Goal: Obtain resource: Download file/media

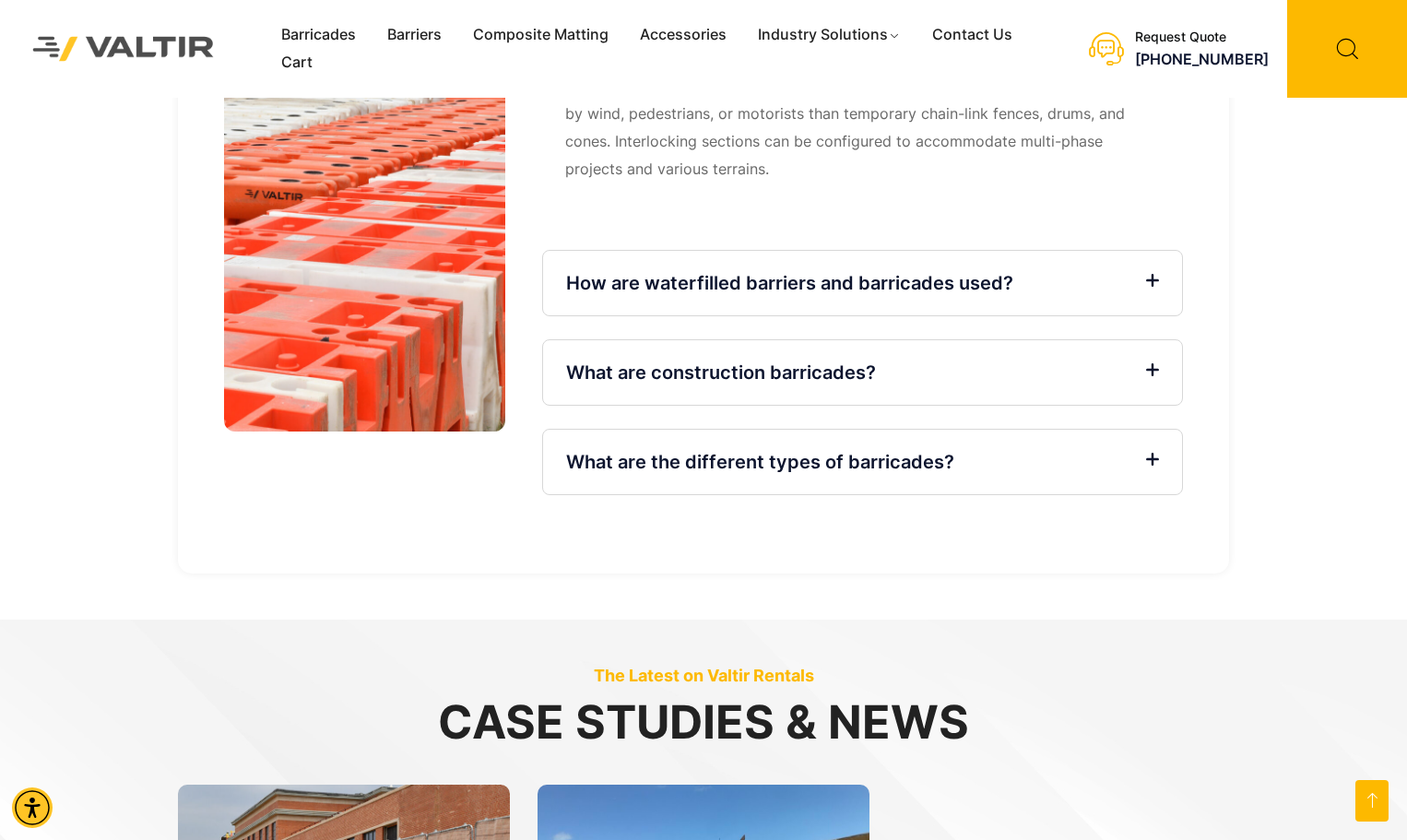
scroll to position [4244, 0]
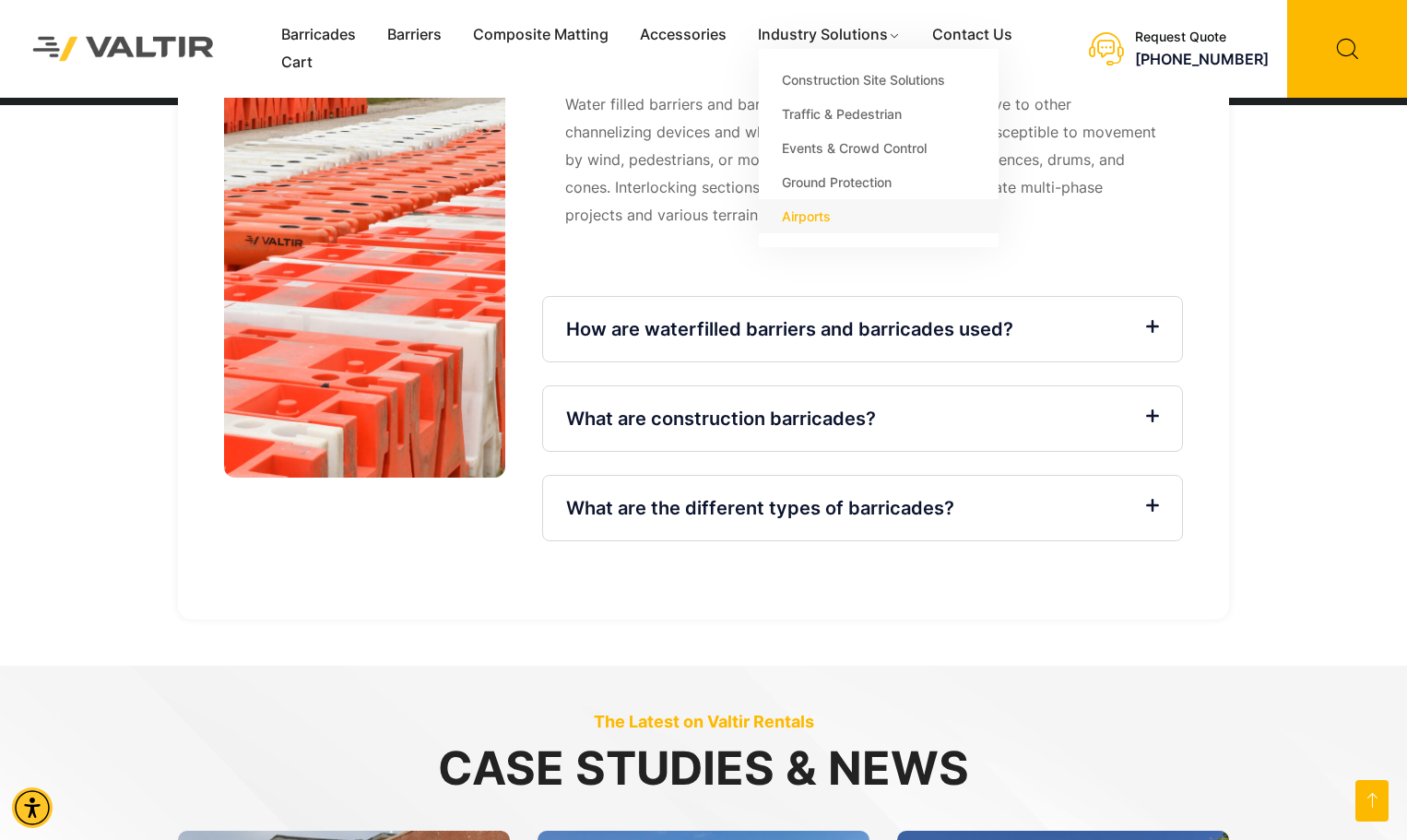
click at [801, 215] on link "Airports" at bounding box center [878, 216] width 240 height 34
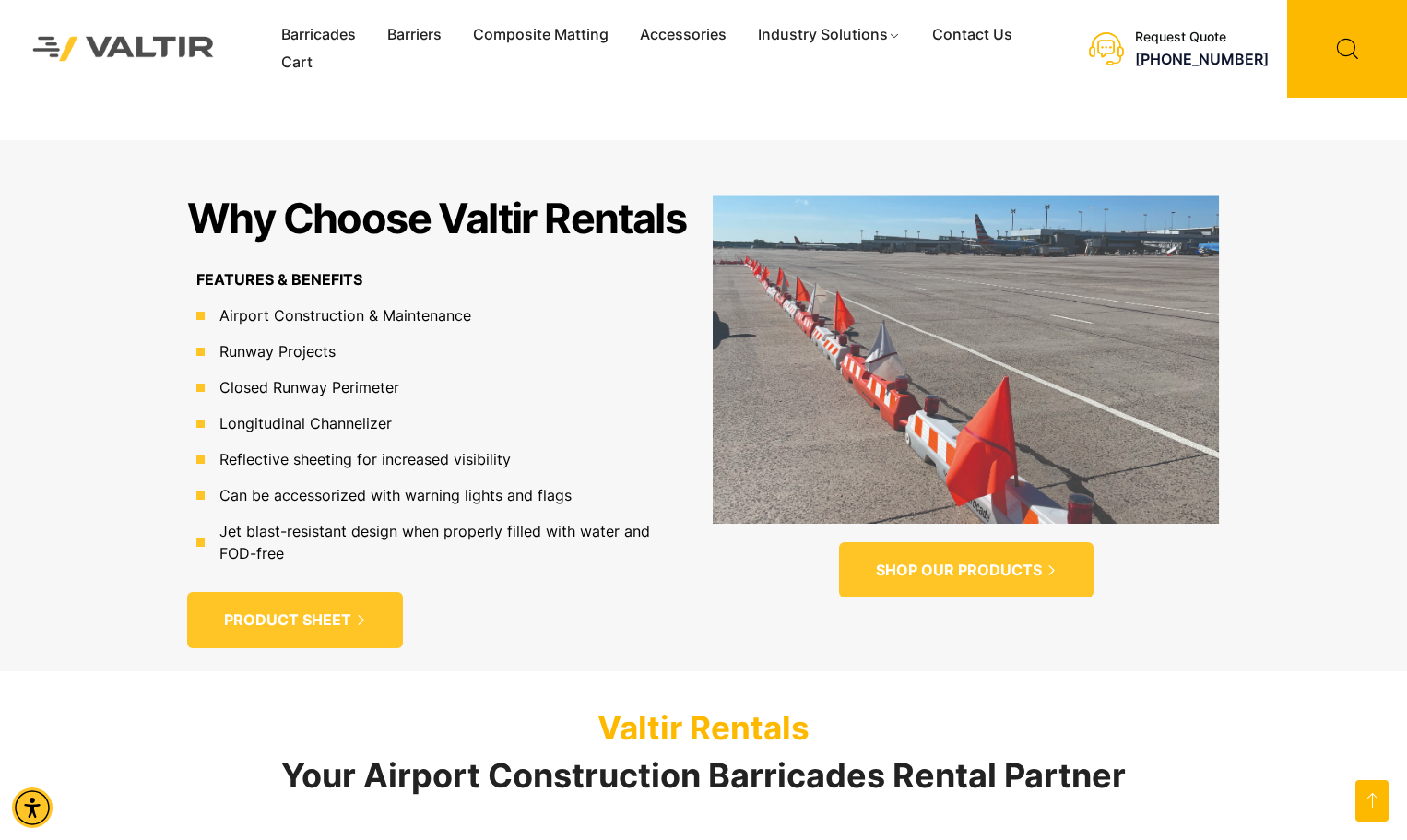
scroll to position [1199, 0]
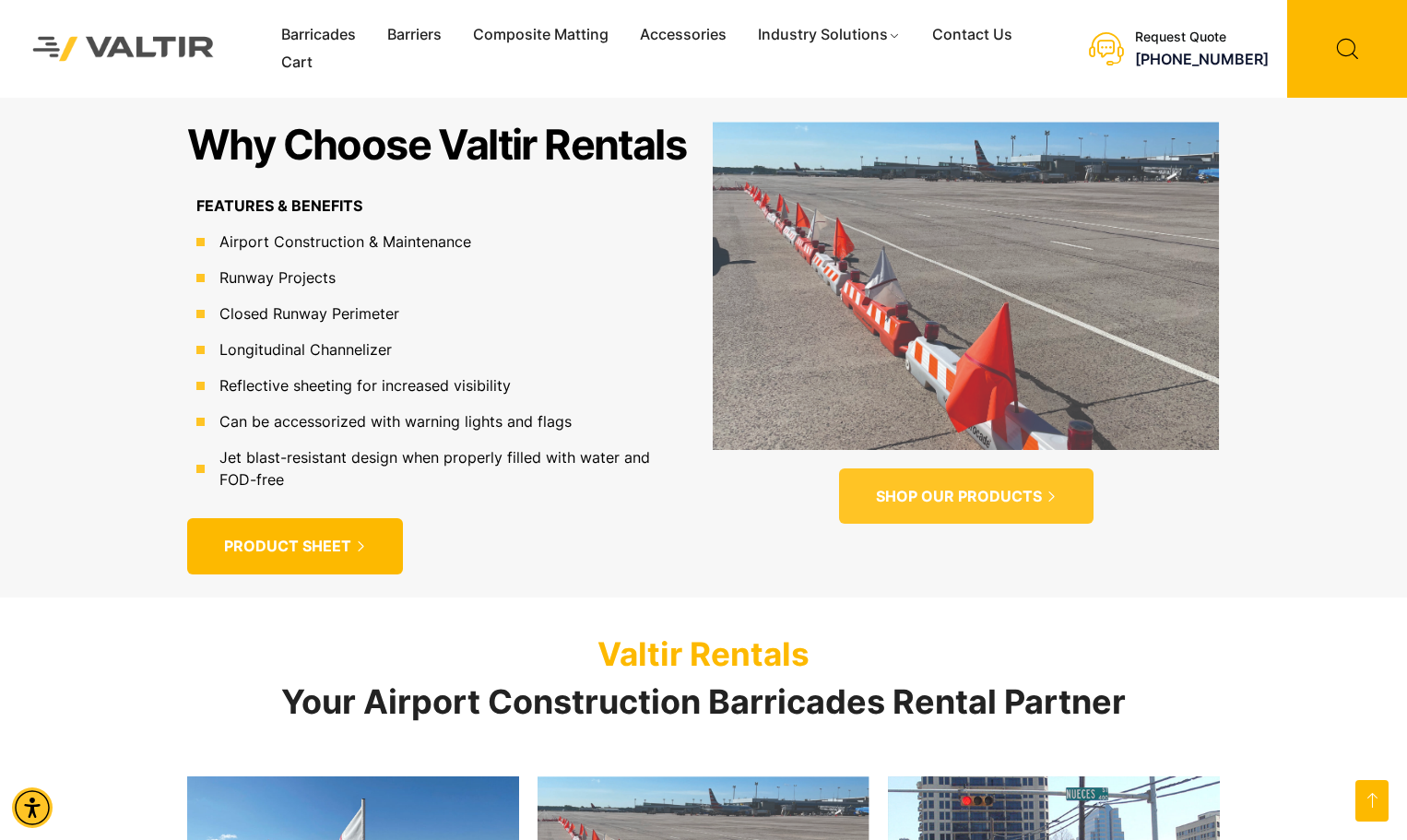
click at [277, 540] on span "PRODUCT SHEET" at bounding box center [287, 546] width 127 height 19
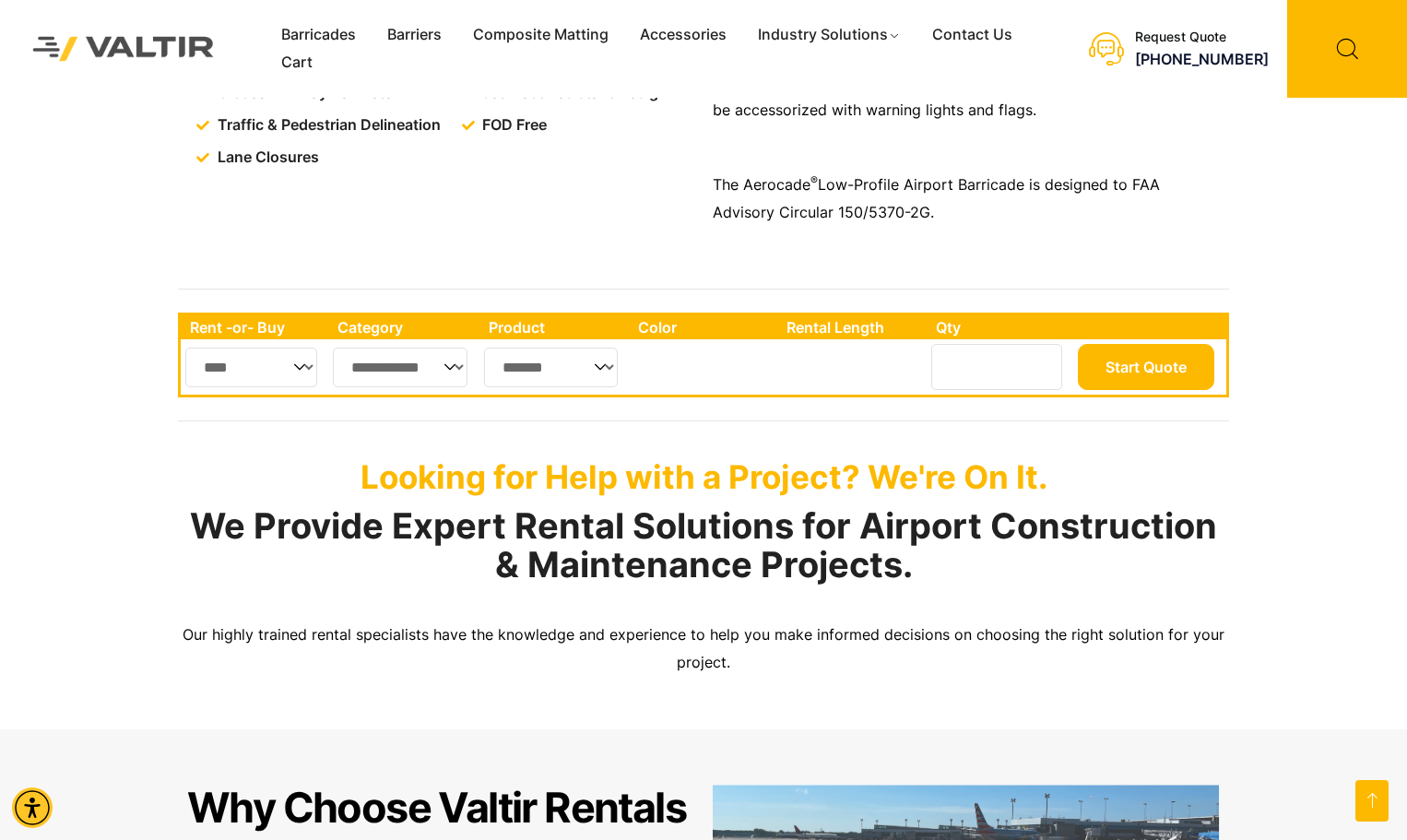
scroll to position [461, 0]
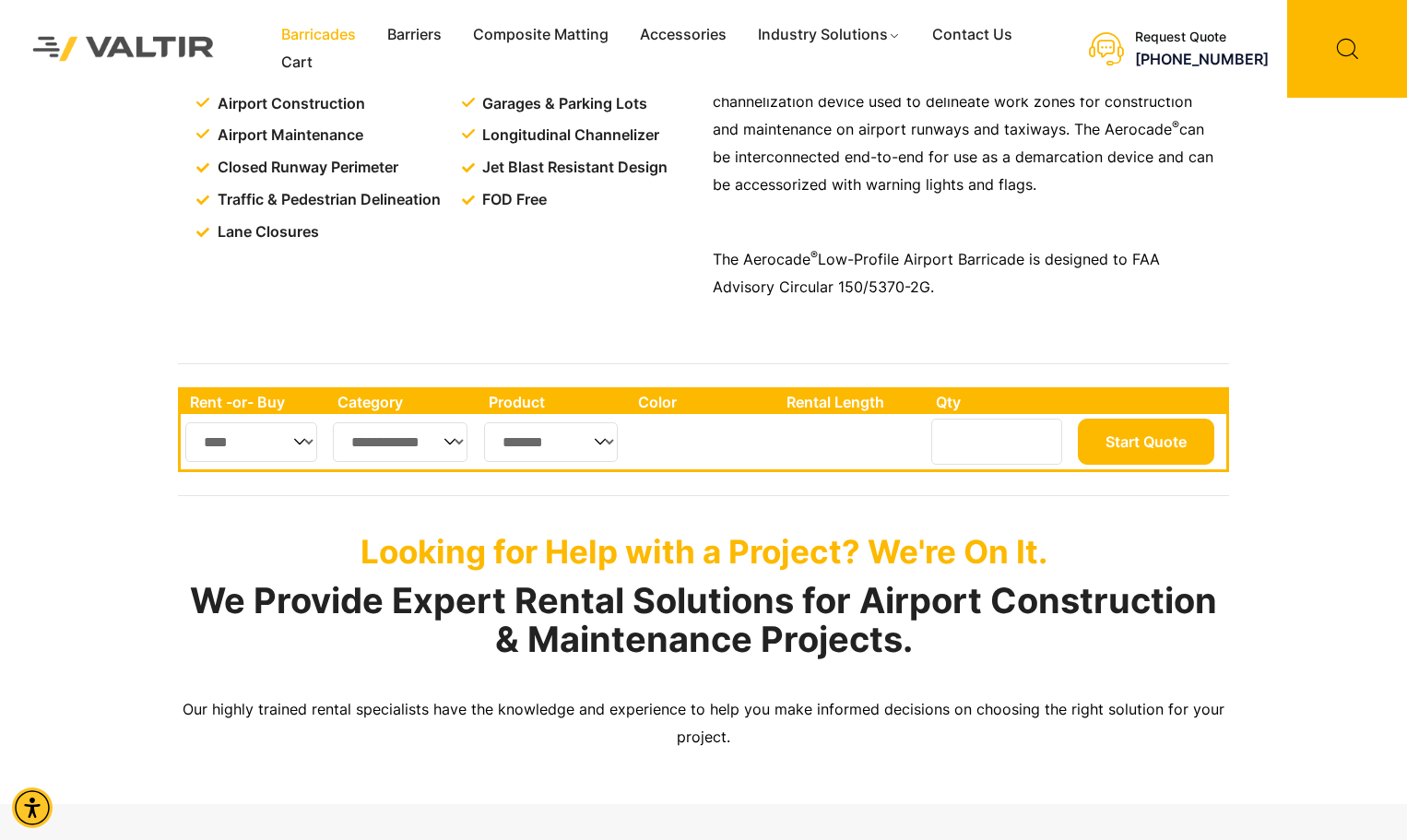
click at [304, 31] on link "Barricades" at bounding box center [318, 35] width 106 height 28
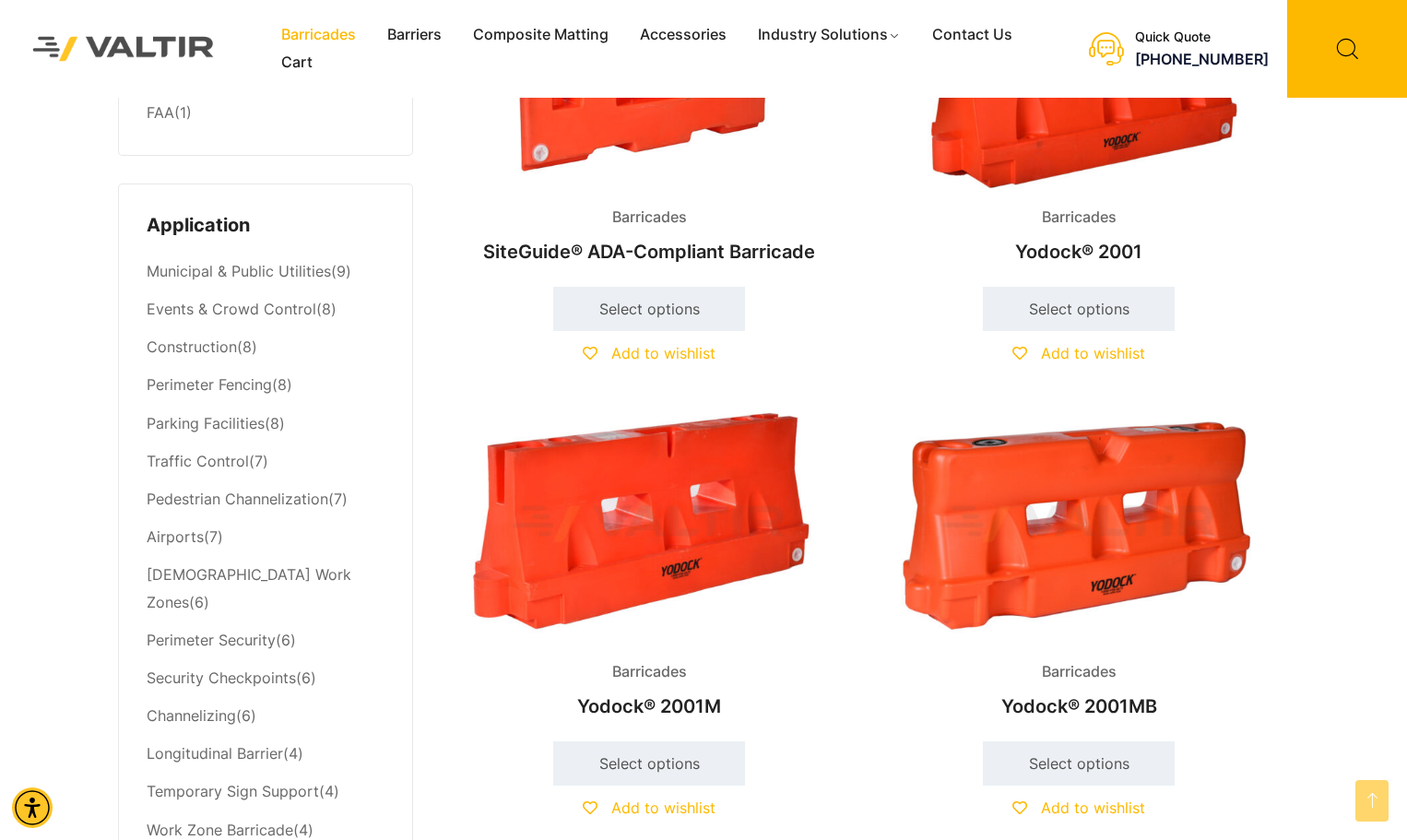
scroll to position [738, 0]
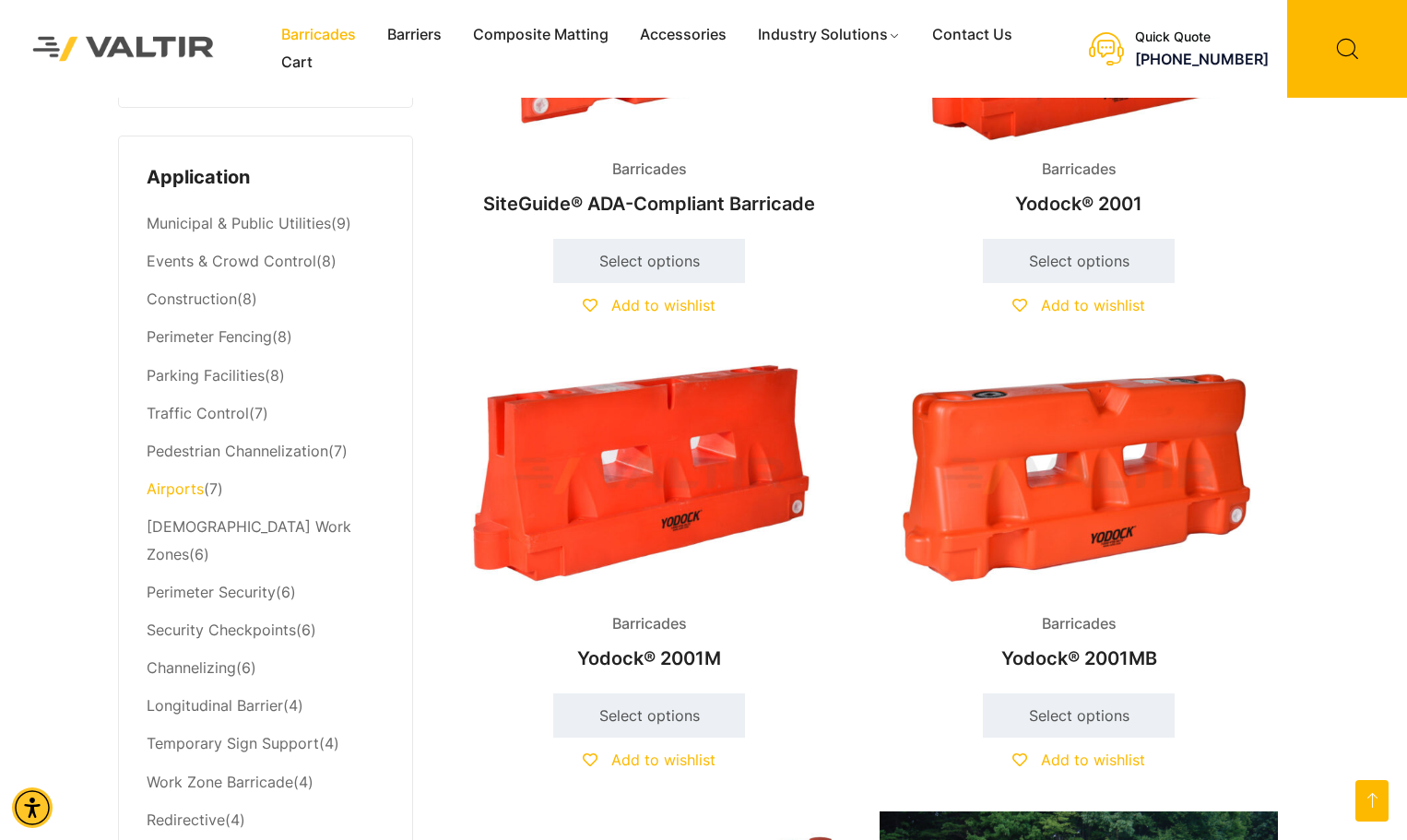
click at [176, 493] on link "Airports" at bounding box center [175, 488] width 58 height 19
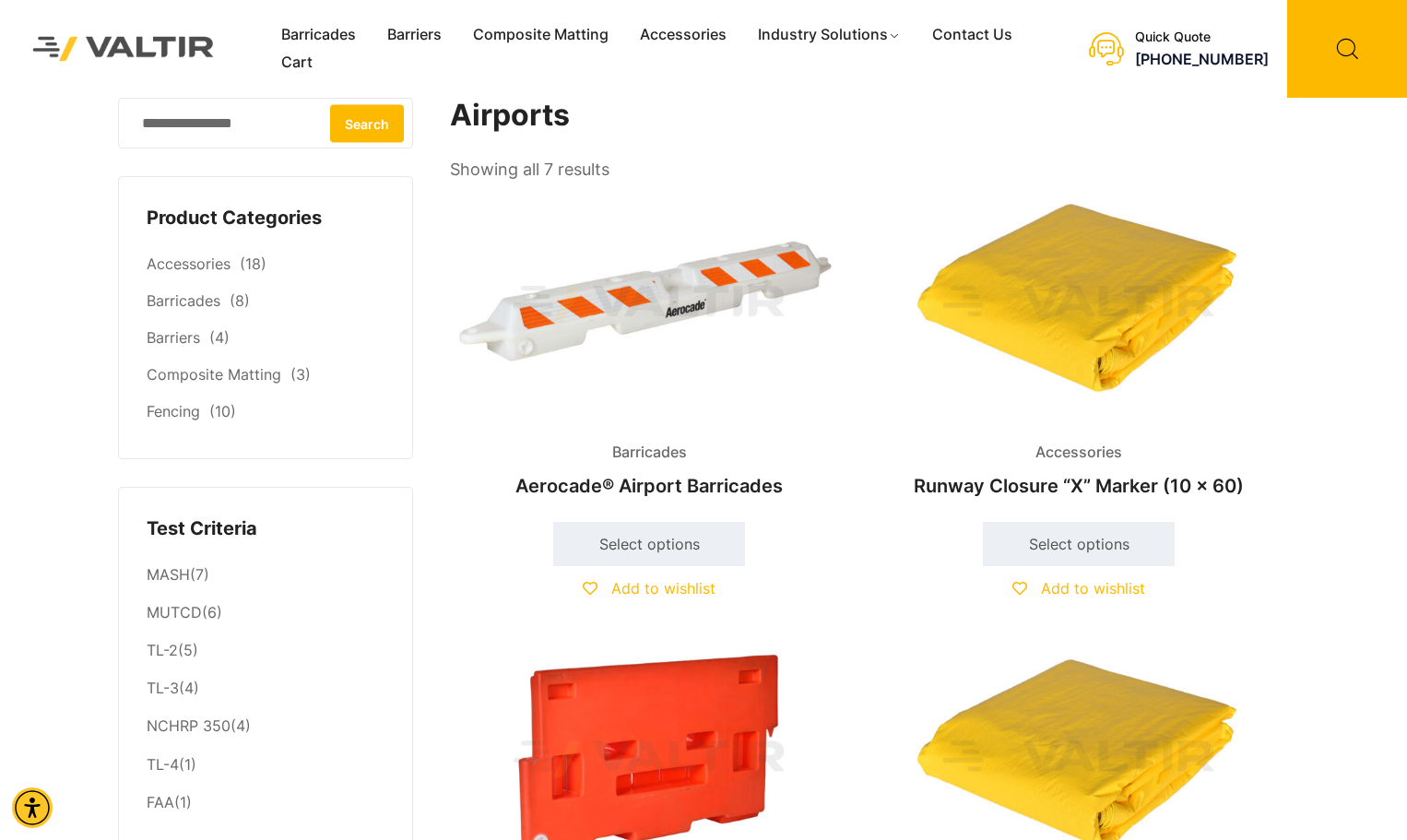
click at [665, 298] on img at bounding box center [649, 304] width 399 height 239
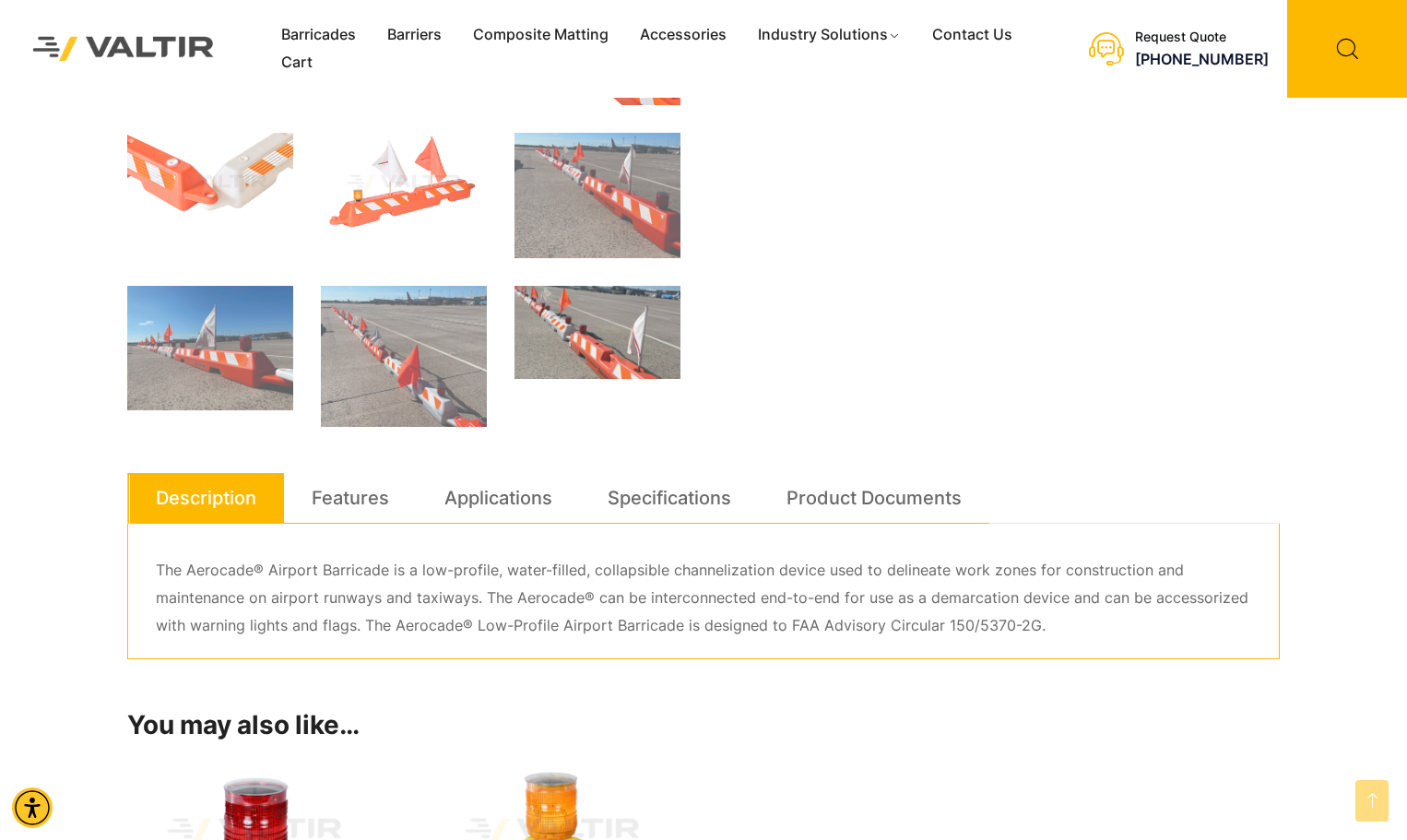
scroll to position [738, 0]
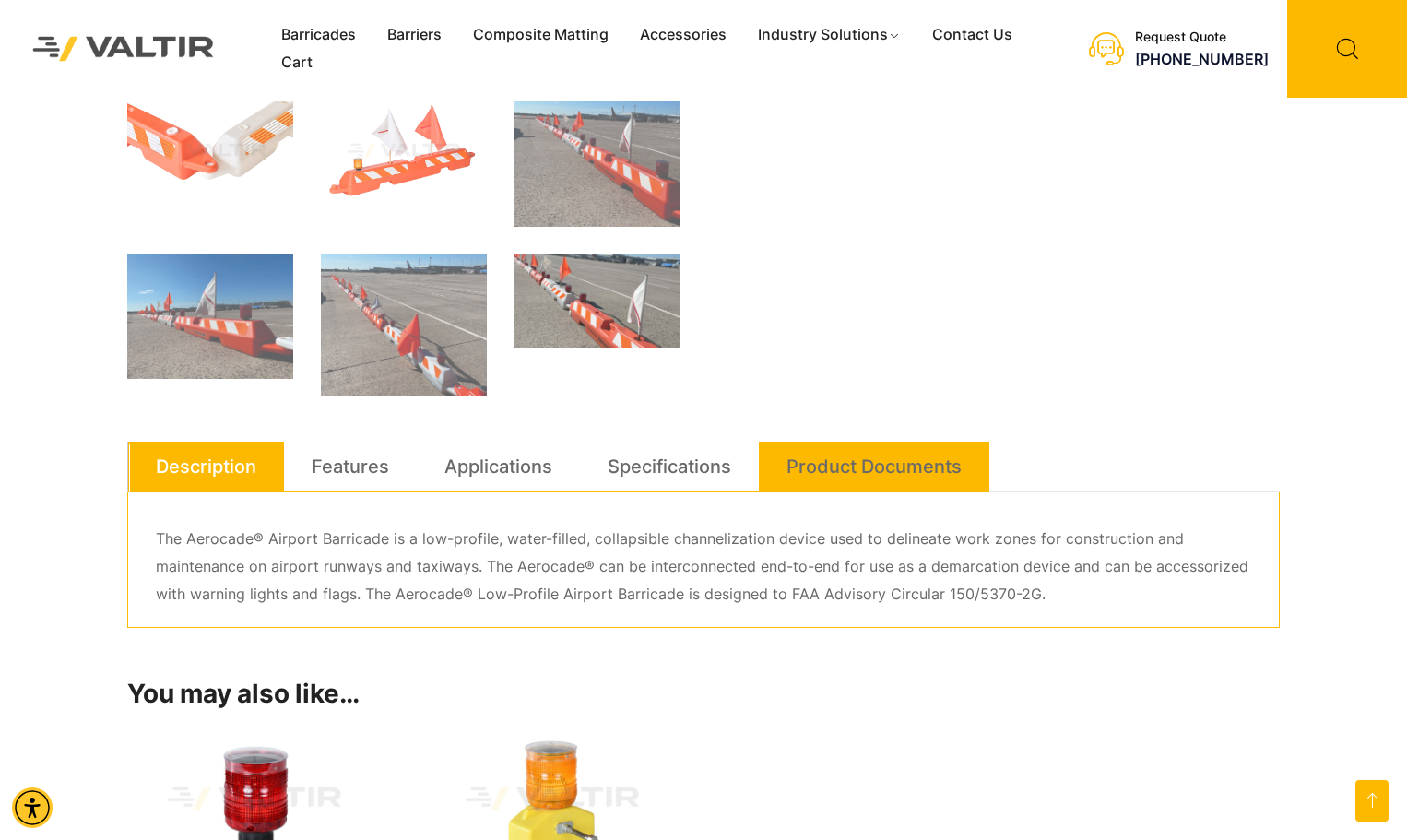
click at [873, 473] on link "Product Documents" at bounding box center [874, 466] width 175 height 50
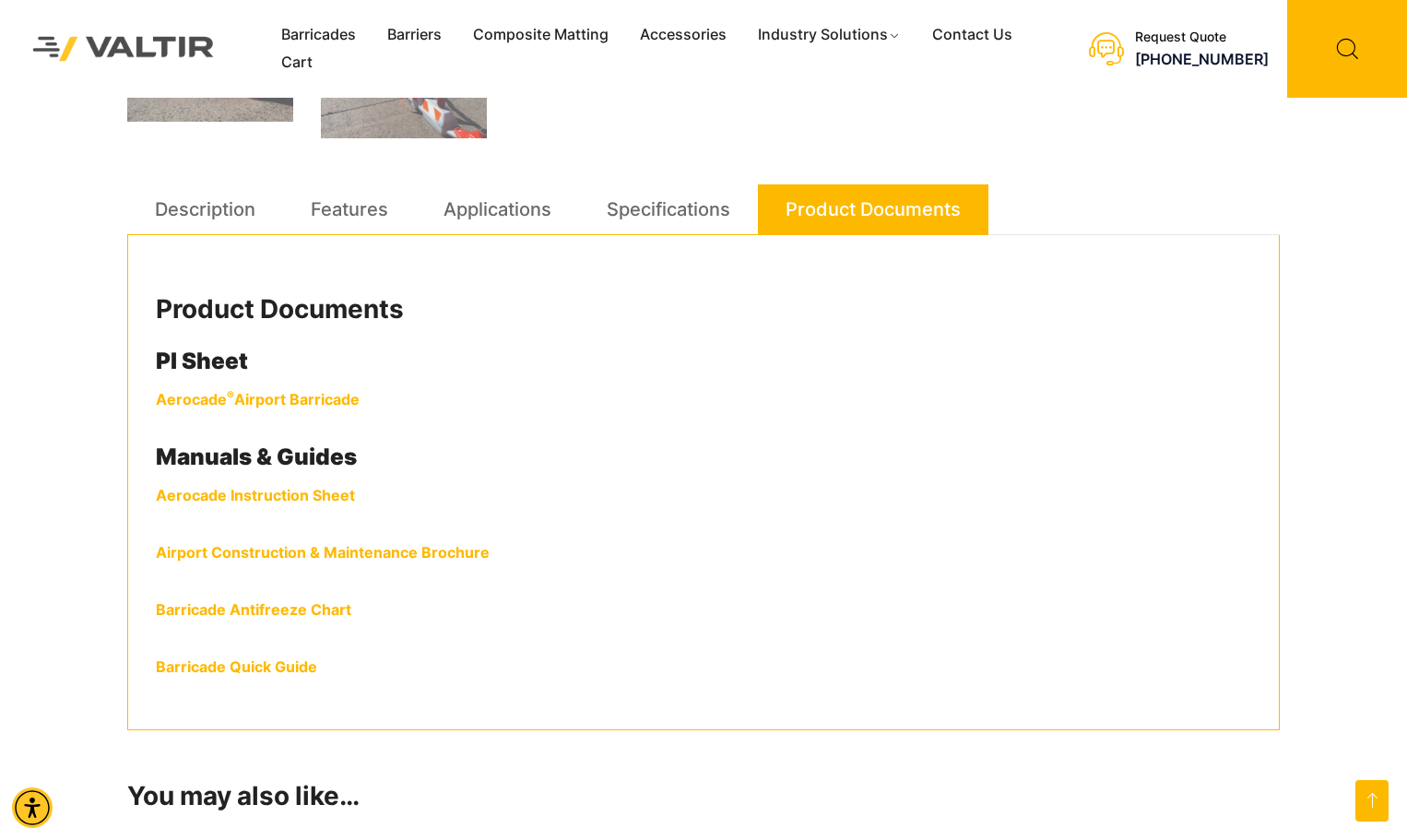
scroll to position [1014, 0]
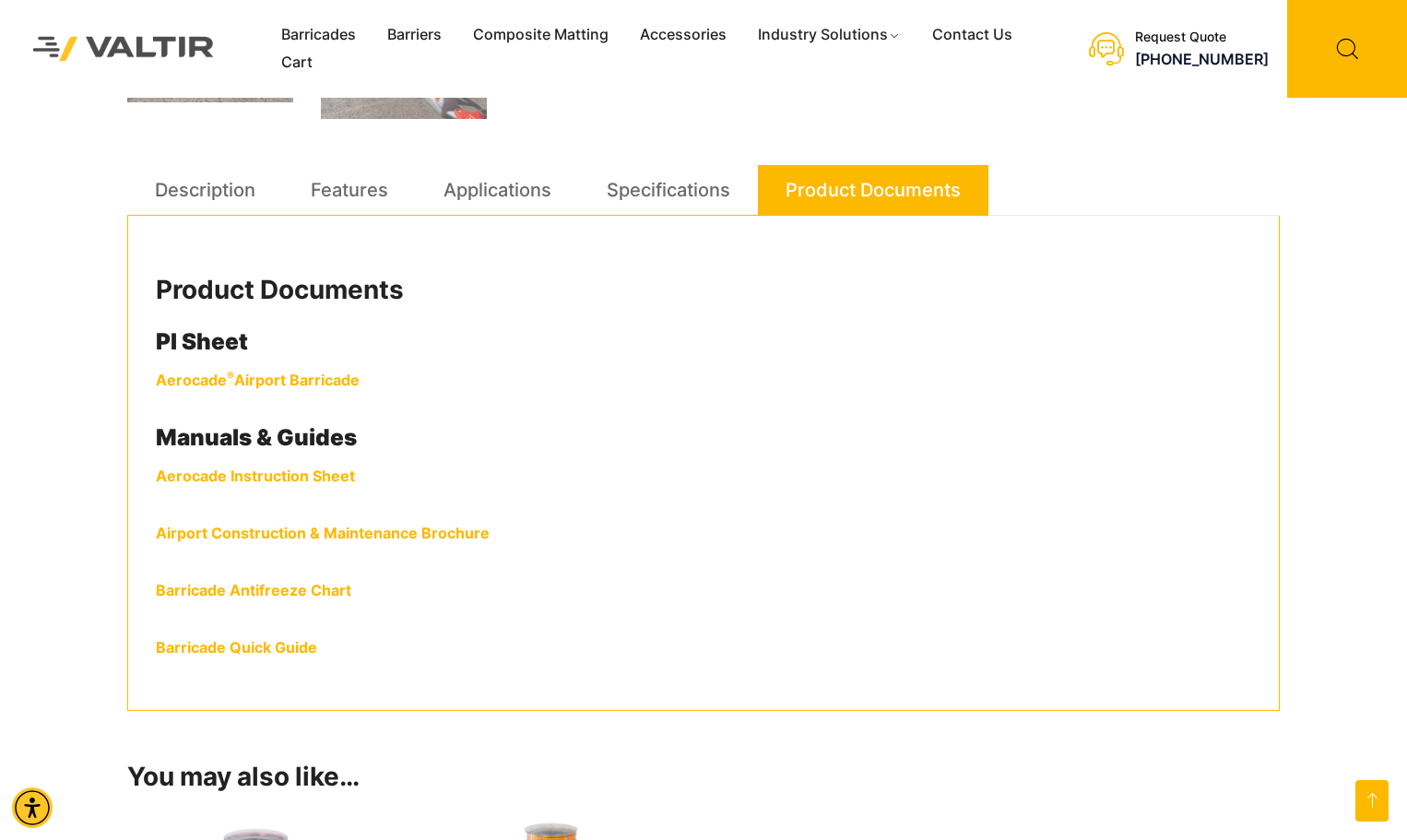
click at [280, 535] on link "Airport Construction & Maintenance Brochure" at bounding box center [323, 533] width 334 height 19
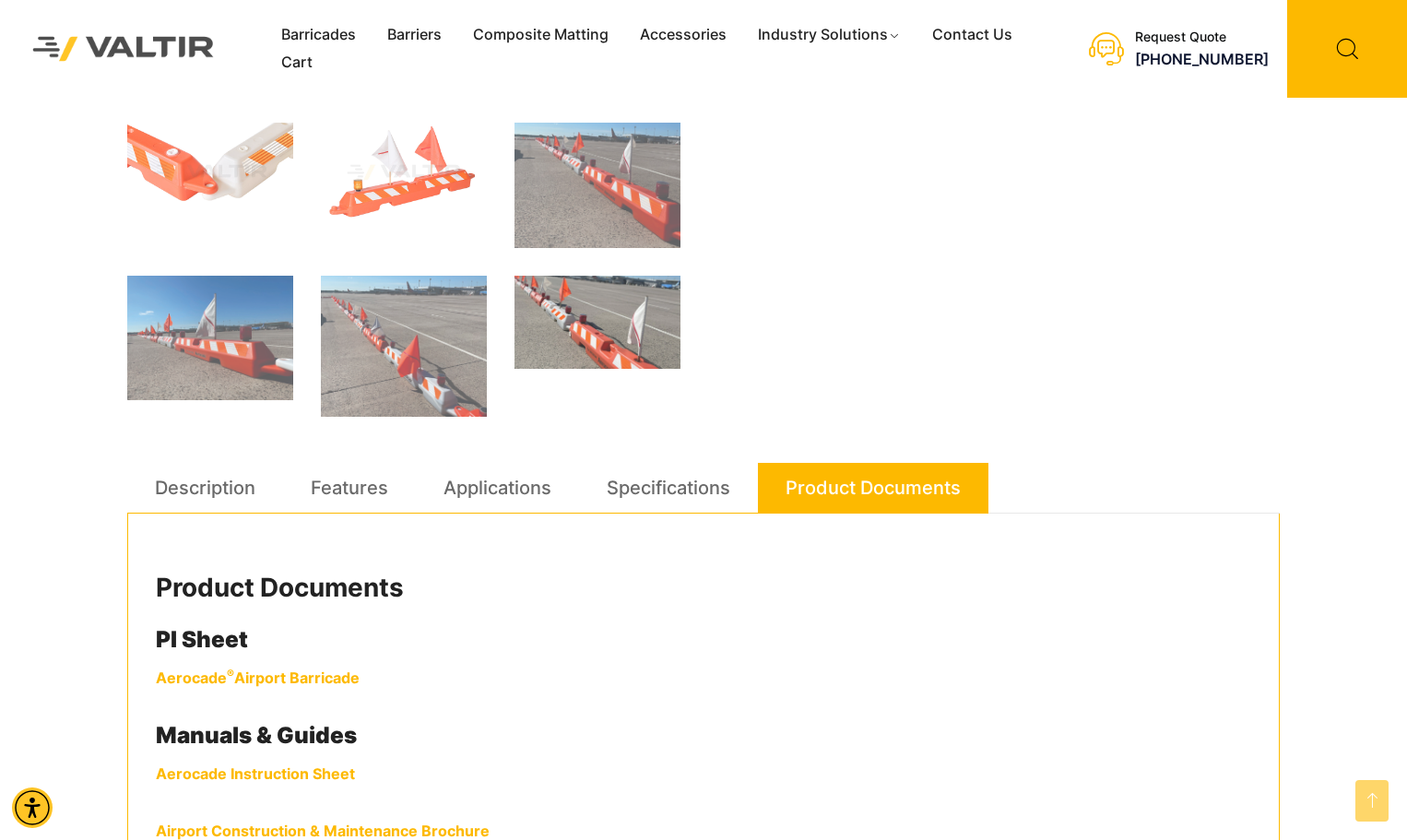
scroll to position [830, 0]
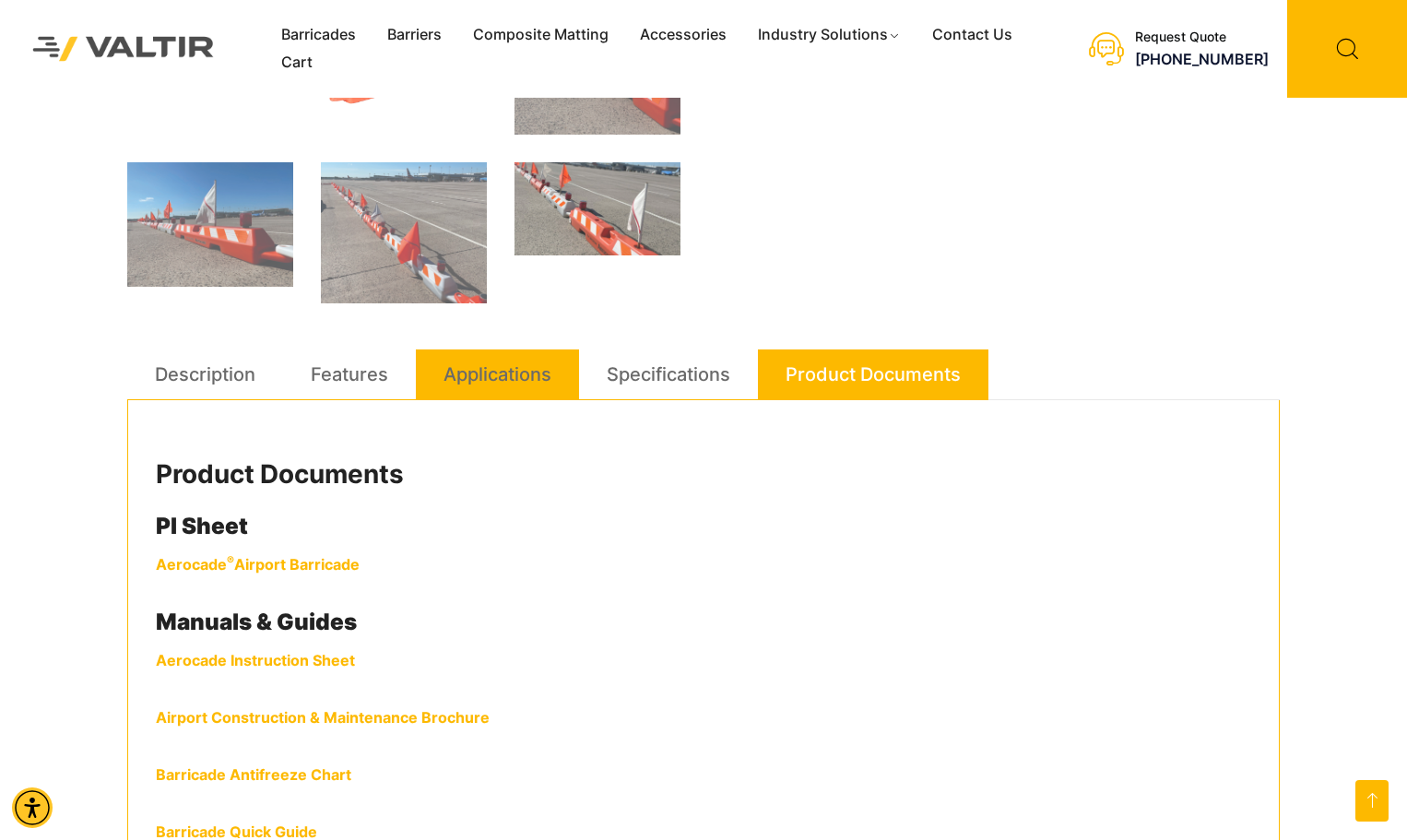
click at [481, 375] on link "Applications" at bounding box center [497, 375] width 108 height 50
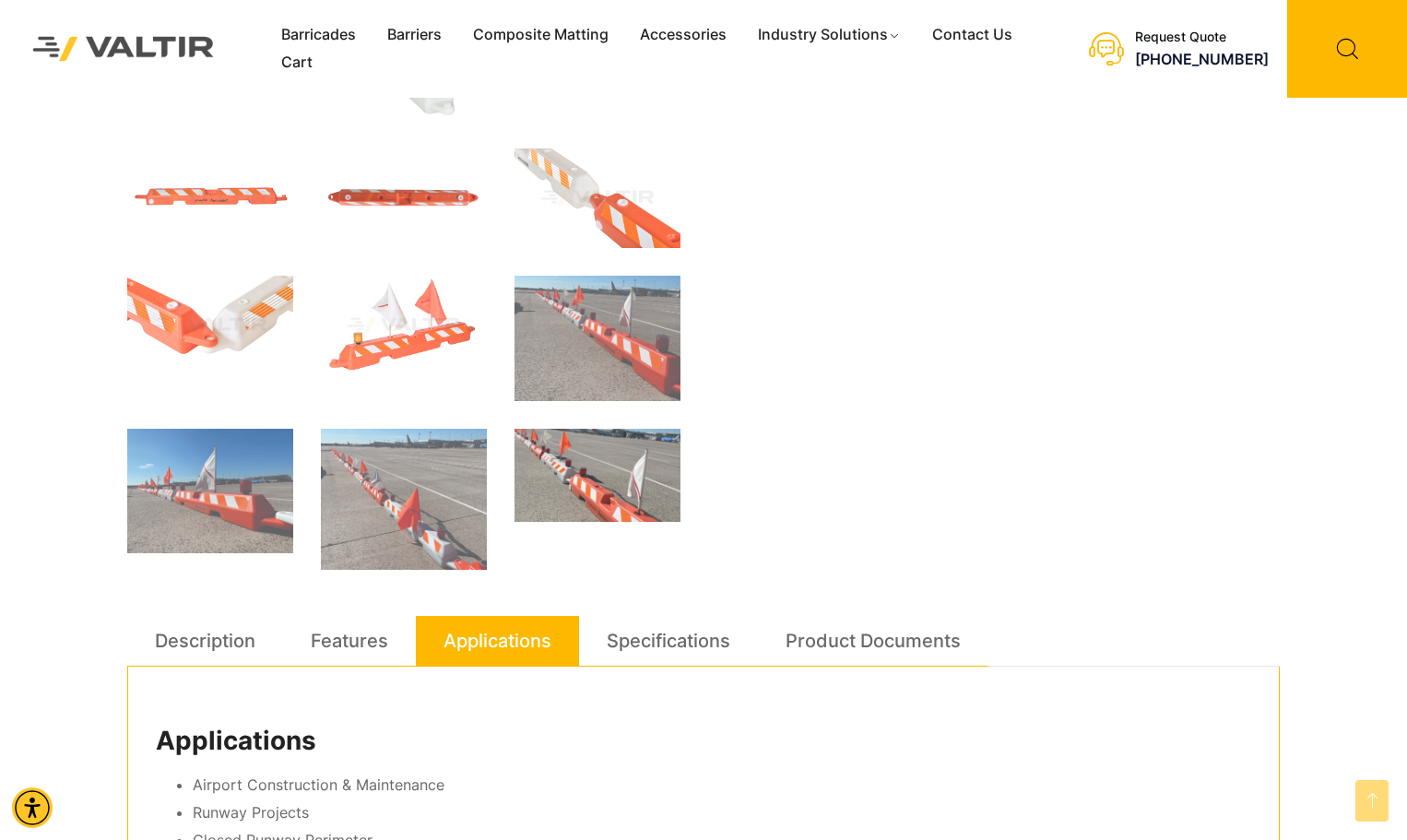
scroll to position [461, 0]
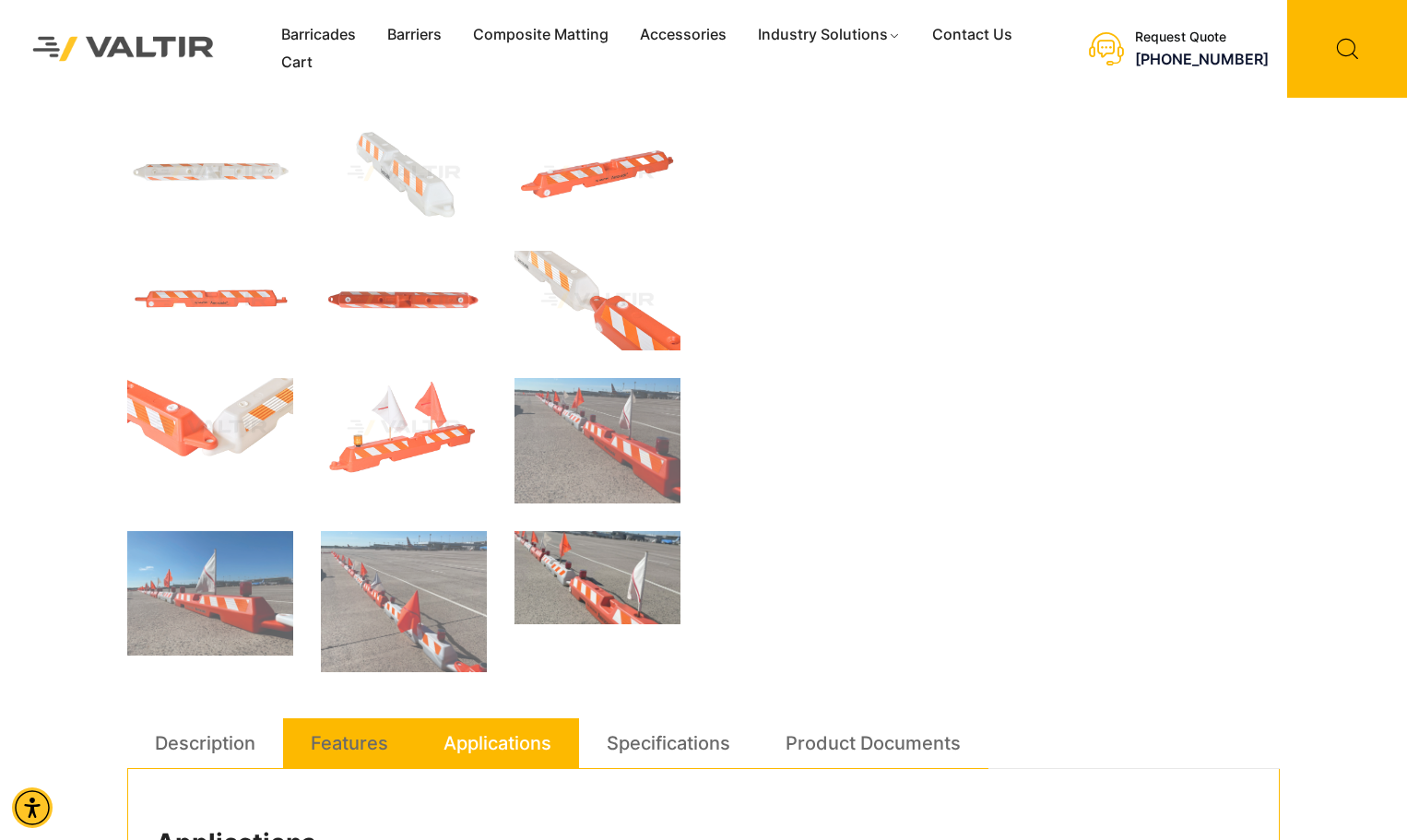
click at [328, 750] on link "Features" at bounding box center [350, 744] width 78 height 50
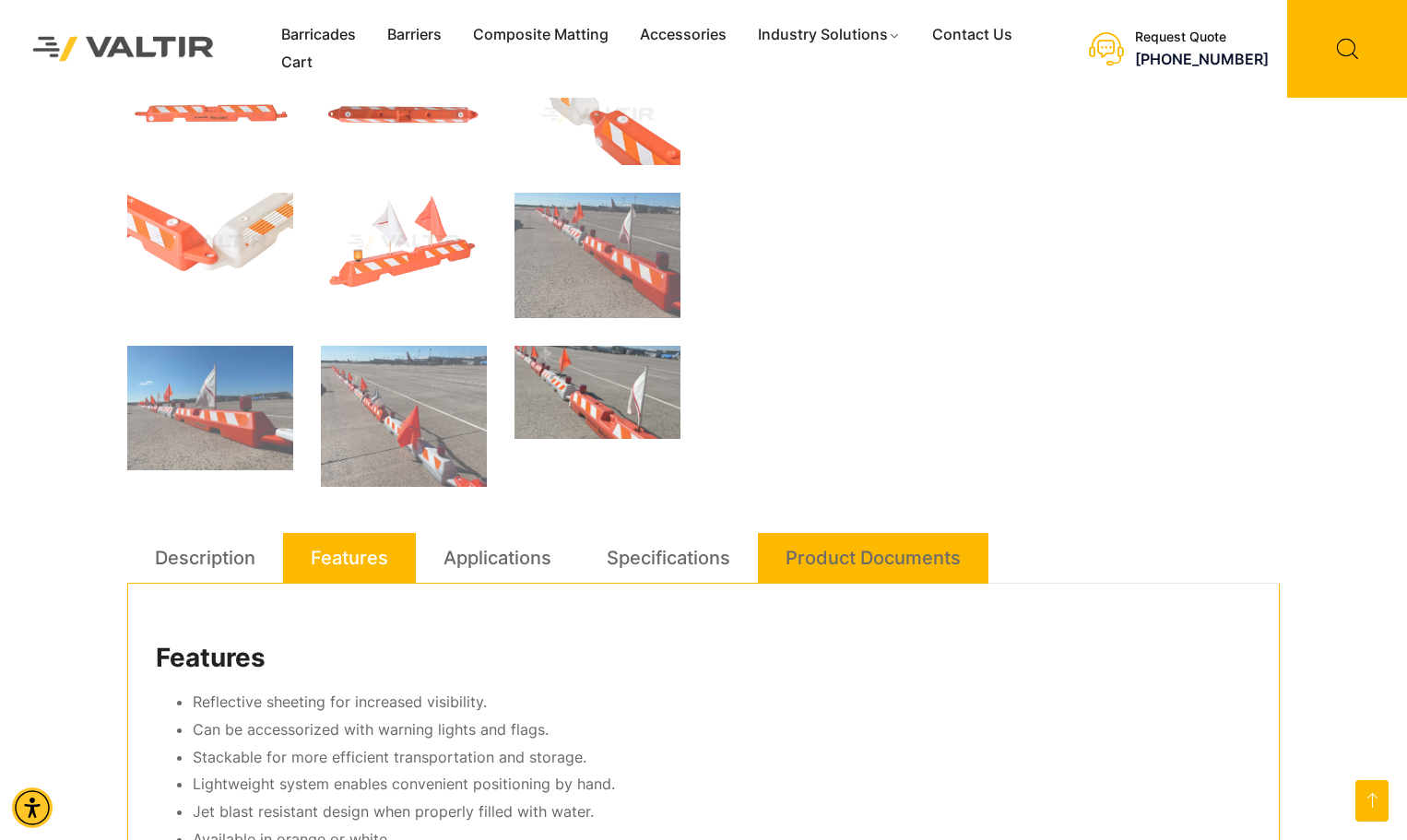
scroll to position [645, 0]
click at [870, 554] on link "Product Documents" at bounding box center [873, 559] width 175 height 50
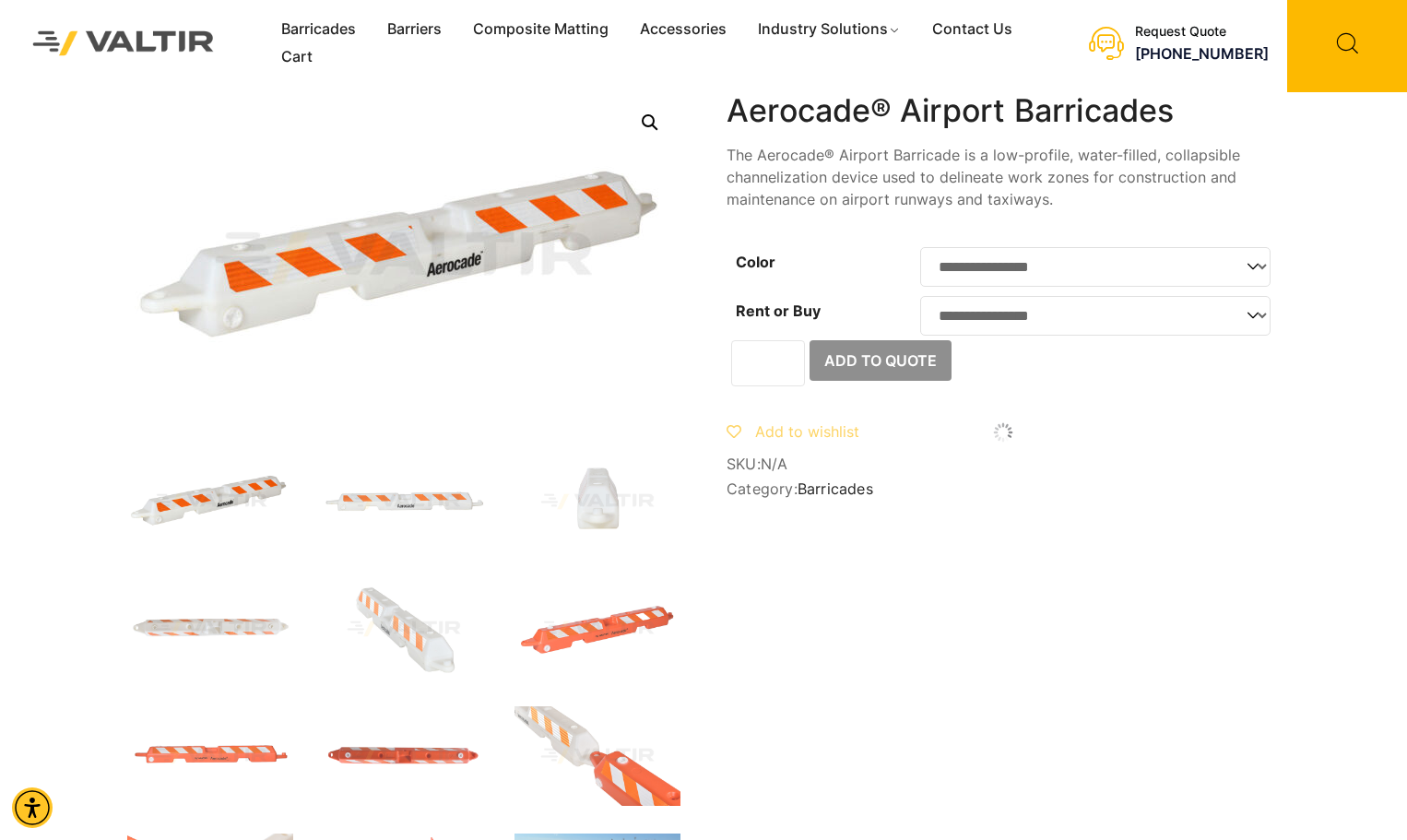
scroll to position [0, 0]
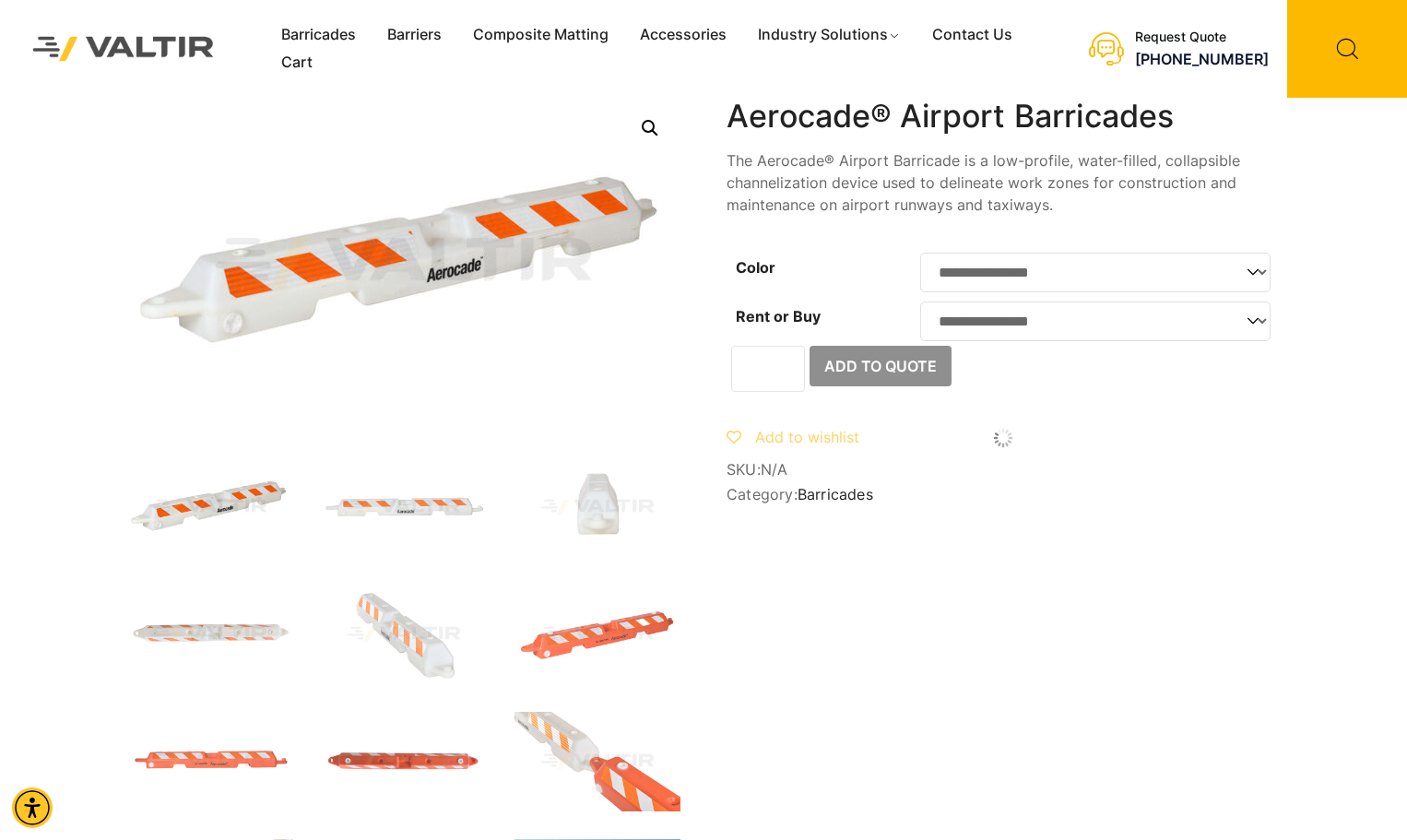
click at [1155, 436] on div at bounding box center [1003, 438] width 554 height 28
